Goal: Information Seeking & Learning: Find specific page/section

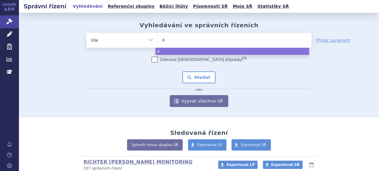
type input "al"
type input "alut"
type input "alutar"
type input "alutard"
select select "alutard"
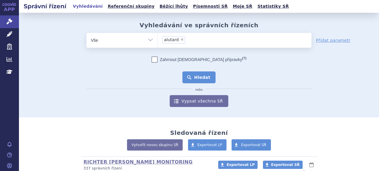
click at [203, 80] on button "Hledat" at bounding box center [200, 77] width 34 height 12
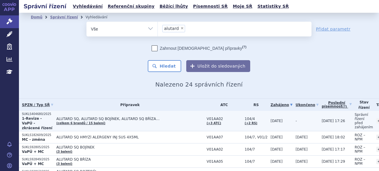
scroll to position [59, 0]
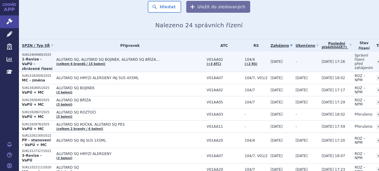
click at [40, 60] on strong "1-Revize - VaPÚ - zkrácené řízení" at bounding box center [37, 64] width 31 height 14
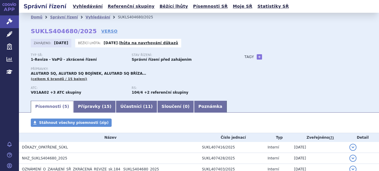
scroll to position [30, 0]
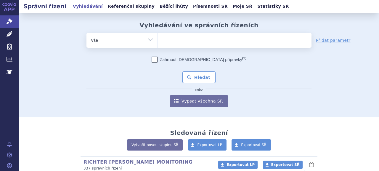
click at [193, 42] on ul at bounding box center [235, 39] width 154 height 12
click at [158, 42] on select at bounding box center [158, 40] width 0 height 15
click at [194, 42] on ul at bounding box center [235, 39] width 154 height 12
click at [158, 42] on select at bounding box center [158, 40] width 0 height 15
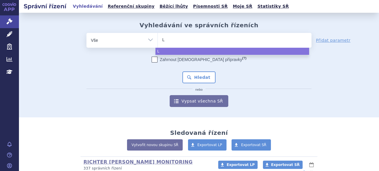
type input "LI"
type input "LIVM"
type input "LIVMARL"
type input "LIVMARLI"
select select "LIVMARLI"
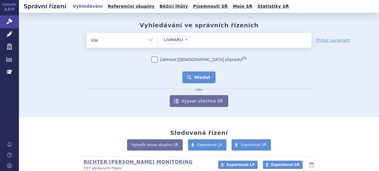
click at [198, 77] on button "Hledat" at bounding box center [200, 77] width 34 height 12
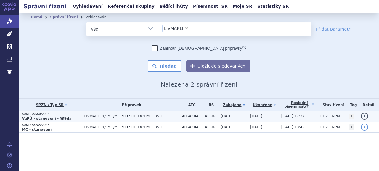
drag, startPoint x: 0, startPoint y: 0, endPoint x: 76, endPoint y: 112, distance: 135.9
click at [40, 117] on strong "VaPÚ - stanovení - §39da" at bounding box center [47, 119] width 50 height 4
